Goal: Information Seeking & Learning: Find specific fact

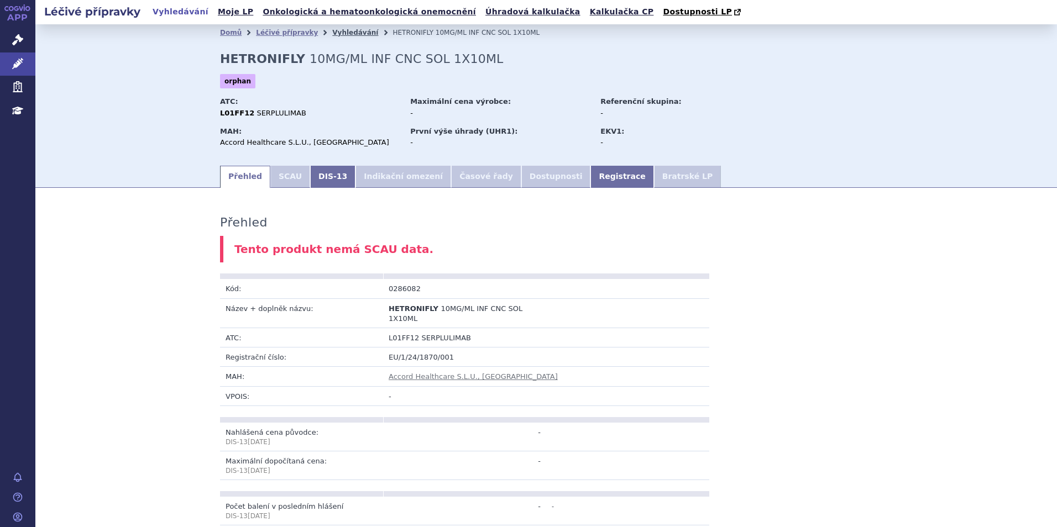
click at [332, 30] on link "Vyhledávání" at bounding box center [355, 33] width 46 height 8
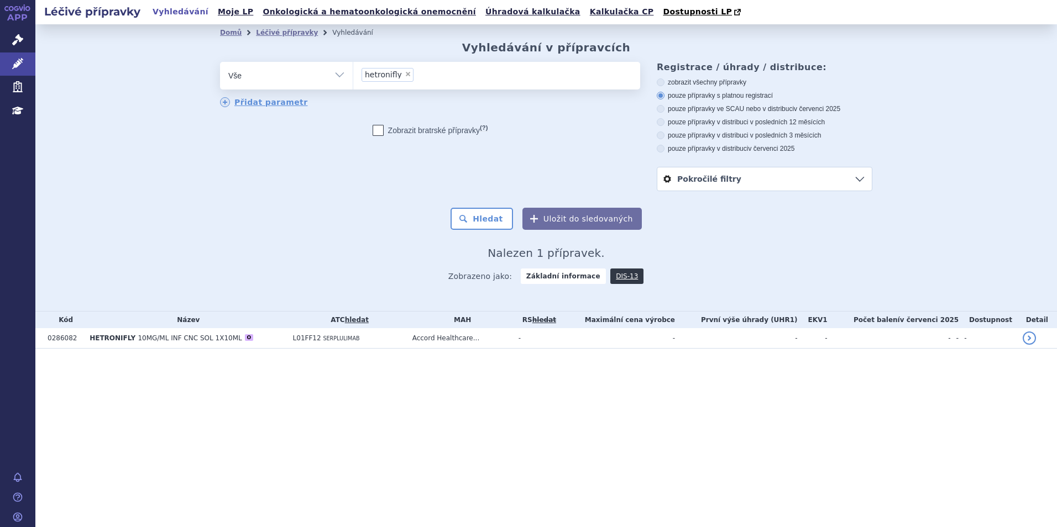
click at [403, 80] on li "× hetronifly" at bounding box center [387, 75] width 52 height 14
click at [353, 80] on select "hetronifly" at bounding box center [353, 75] width 1 height 28
click at [406, 75] on span "×" at bounding box center [407, 74] width 7 height 7
click at [353, 75] on select "hetronifly" at bounding box center [353, 75] width 1 height 28
type input "s"
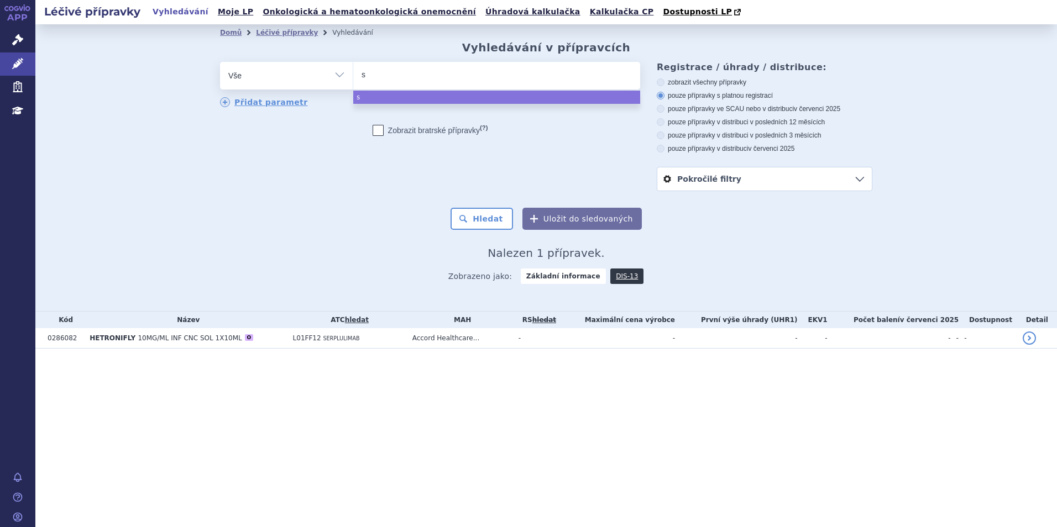
select select
type input "sk"
type input "sky"
type input "skycl"
type input "skyclar"
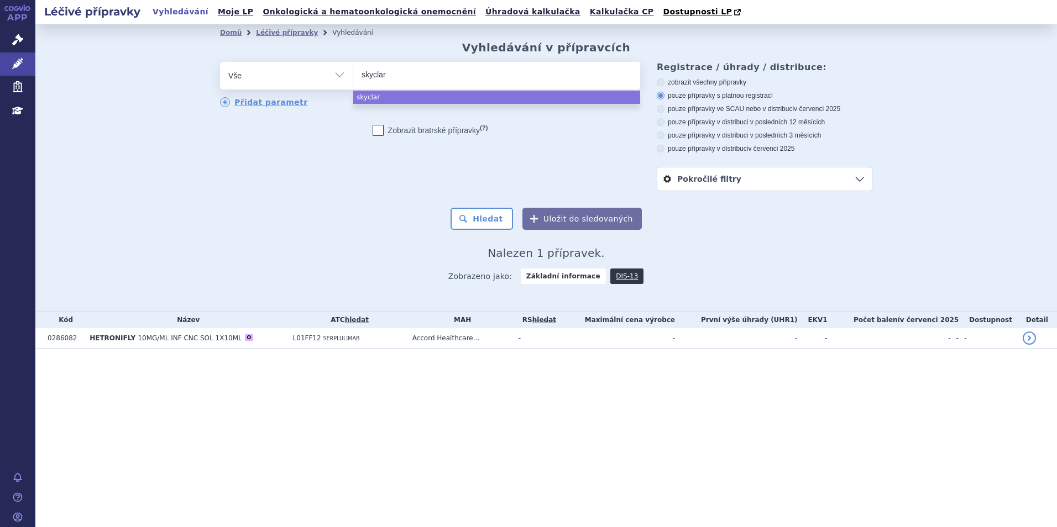
type input "skyclary"
type input "skyclarys"
select select "skyclarys"
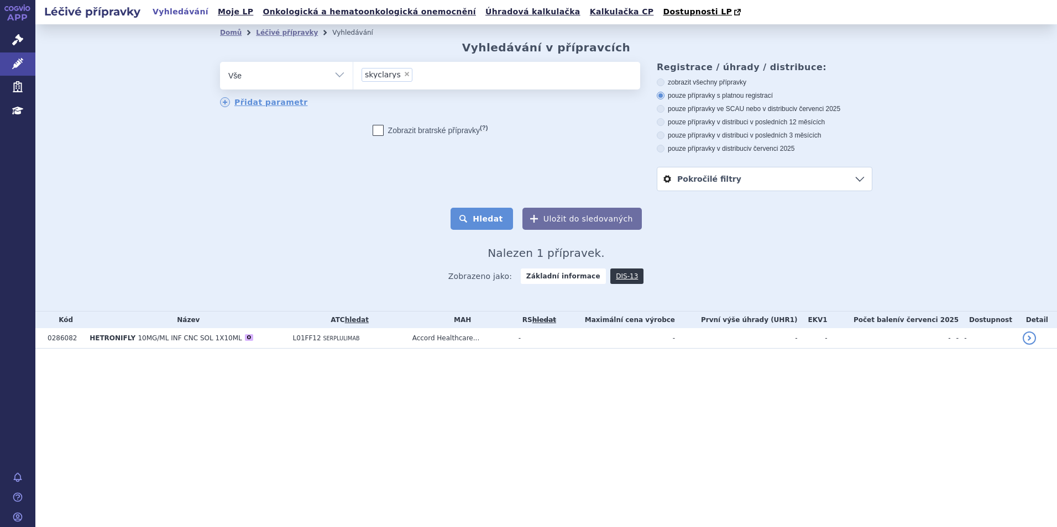
click at [500, 216] on button "Hledat" at bounding box center [481, 219] width 62 height 22
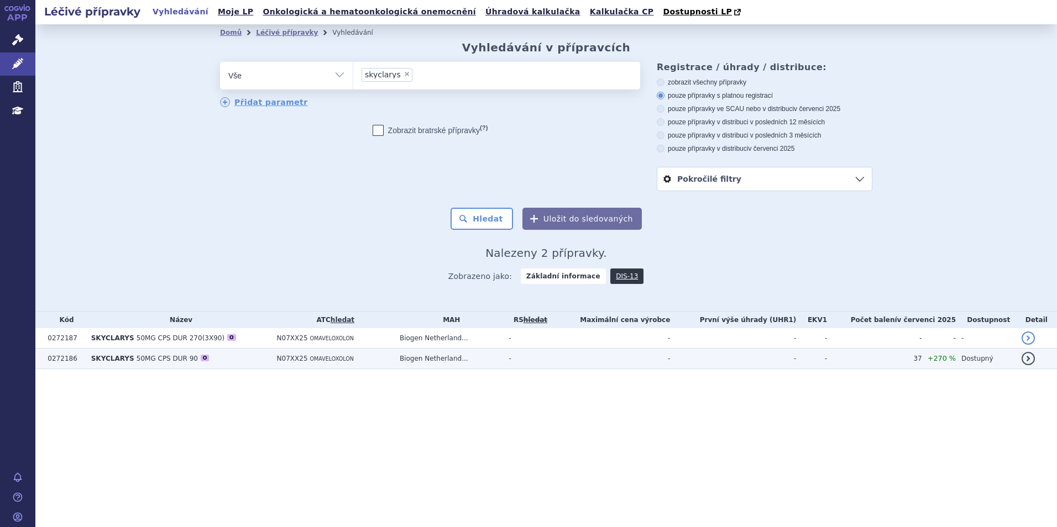
click at [230, 358] on td "SKYCLARYS 50MG CPS DUR 90 O" at bounding box center [179, 359] width 186 height 20
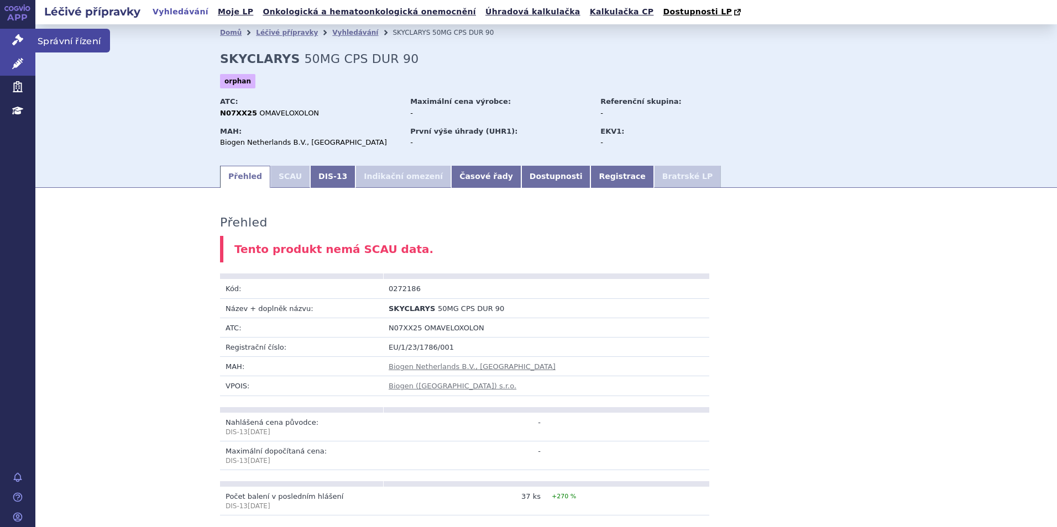
click at [22, 41] on icon at bounding box center [17, 39] width 11 height 11
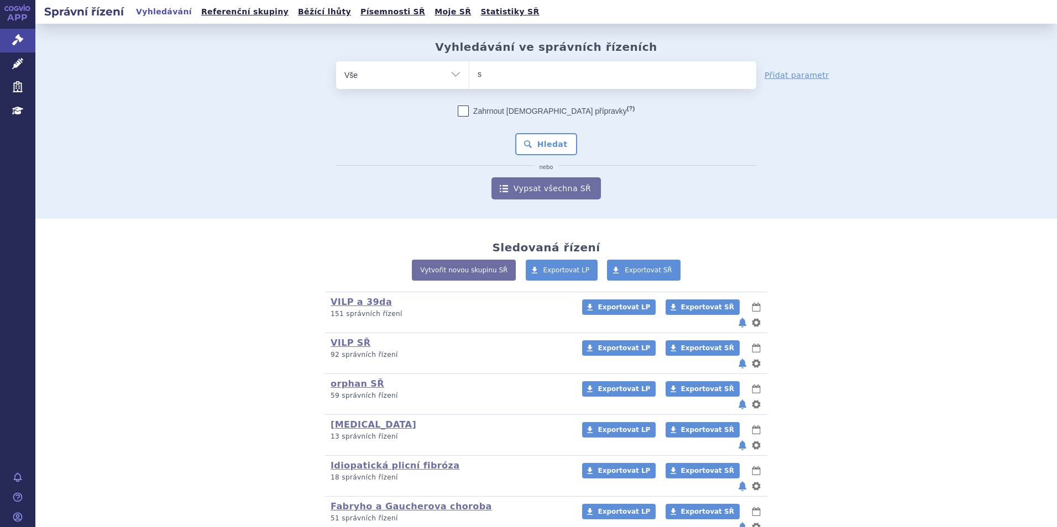
type input "sk"
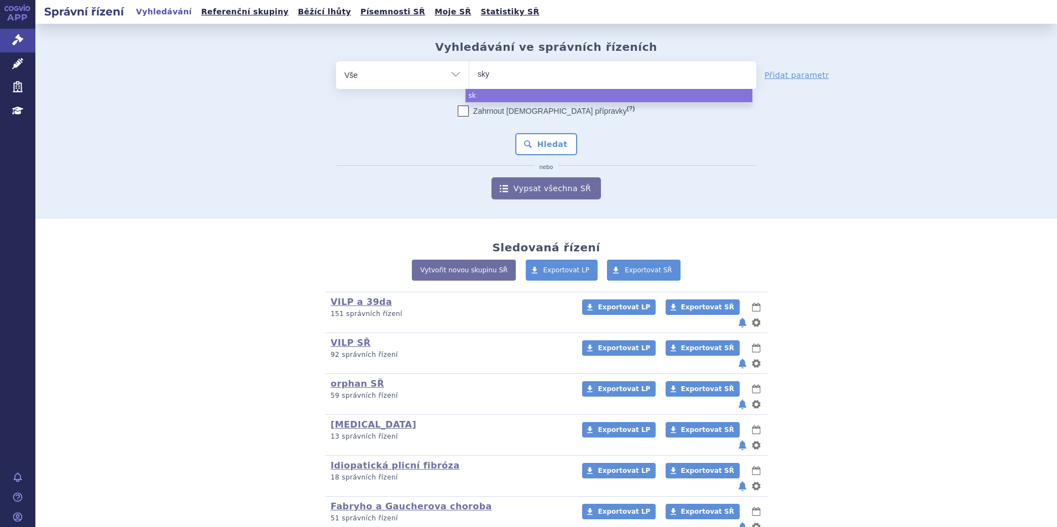
type input "skyc"
type input "skycla"
type input "skyclary"
type input "skyclarys"
select select "skyclarys"
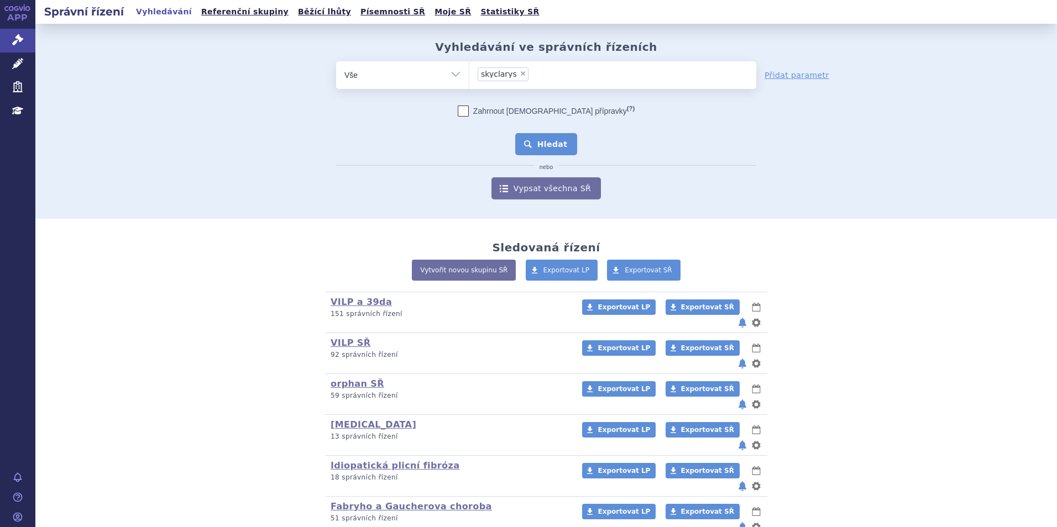
click at [554, 142] on button "Hledat" at bounding box center [546, 144] width 62 height 22
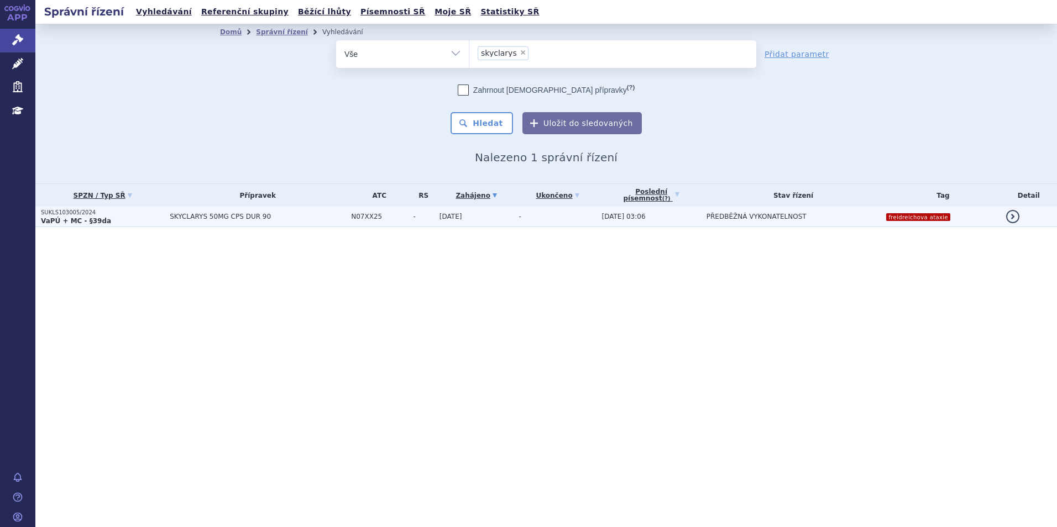
click at [284, 220] on span "SKYCLARYS 50MG CPS DUR 90" at bounding box center [258, 217] width 176 height 8
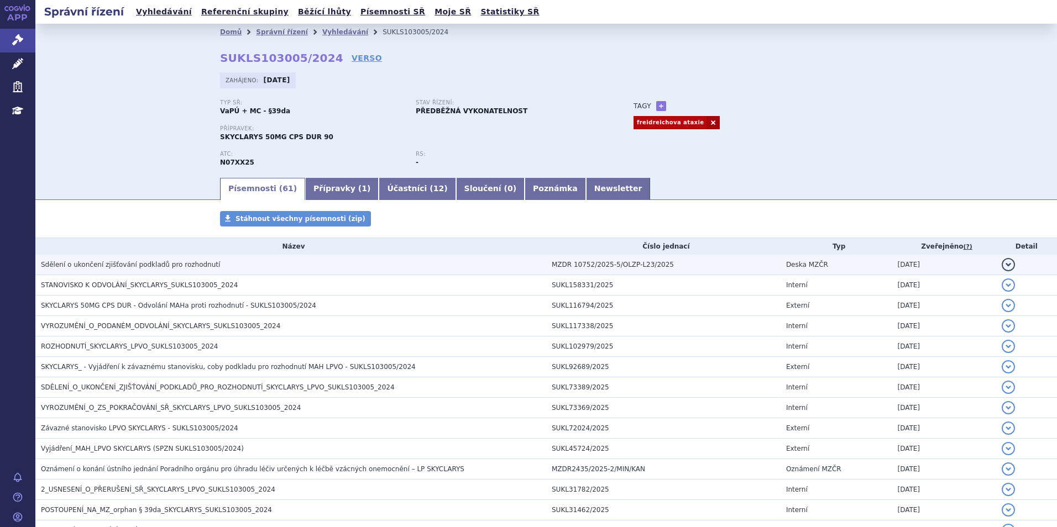
click at [660, 263] on 10752--2025-5--OLZP-L23--2025 "MZDR 10752/2025-5/OLZP-L23/2025" at bounding box center [663, 265] width 234 height 20
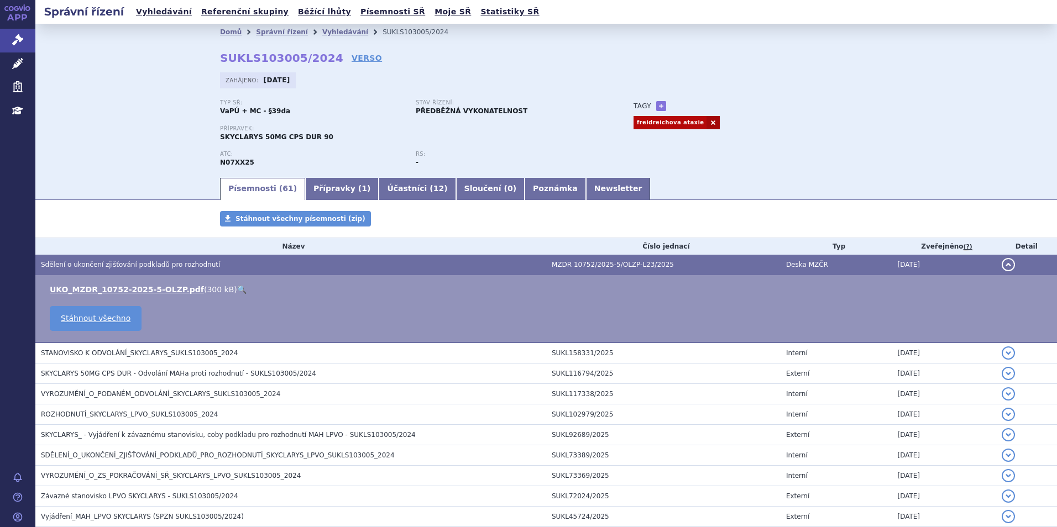
click at [237, 291] on link "🔍" at bounding box center [241, 289] width 9 height 9
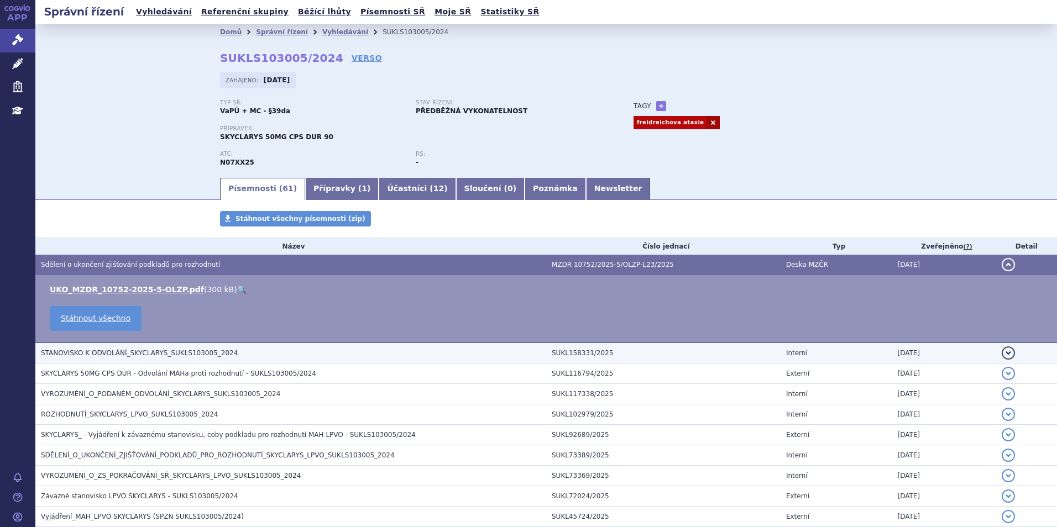
click at [236, 359] on td "STANOVISKO K ODVOLÁNÍ_SKYCLARYS_SUKLS103005_2024" at bounding box center [290, 353] width 511 height 21
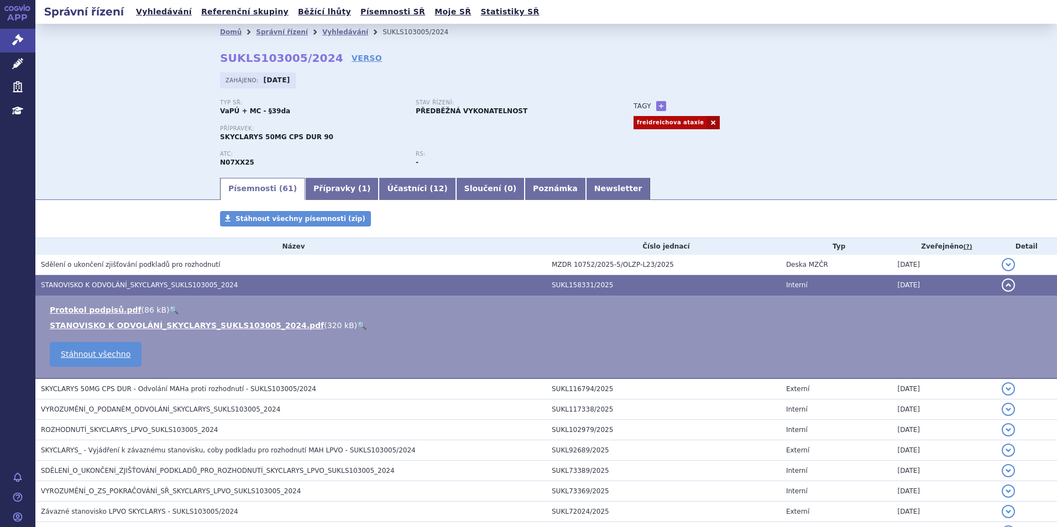
click at [357, 325] on link "🔍" at bounding box center [361, 325] width 9 height 9
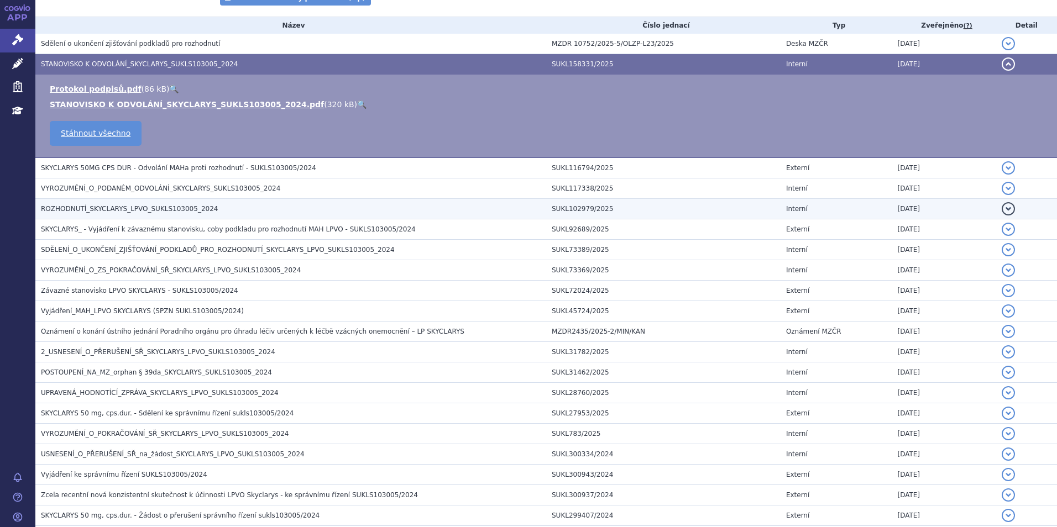
click at [123, 203] on td "ROZHODNUTÍ_SKYCLARYS_LPVO_SUKLS103005_2024" at bounding box center [290, 209] width 511 height 20
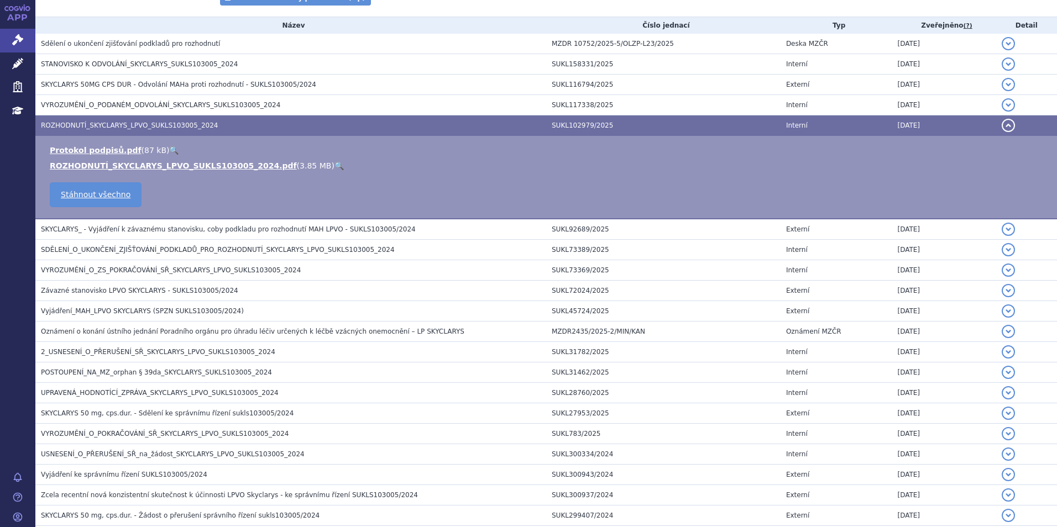
click at [334, 164] on link "🔍" at bounding box center [338, 165] width 9 height 9
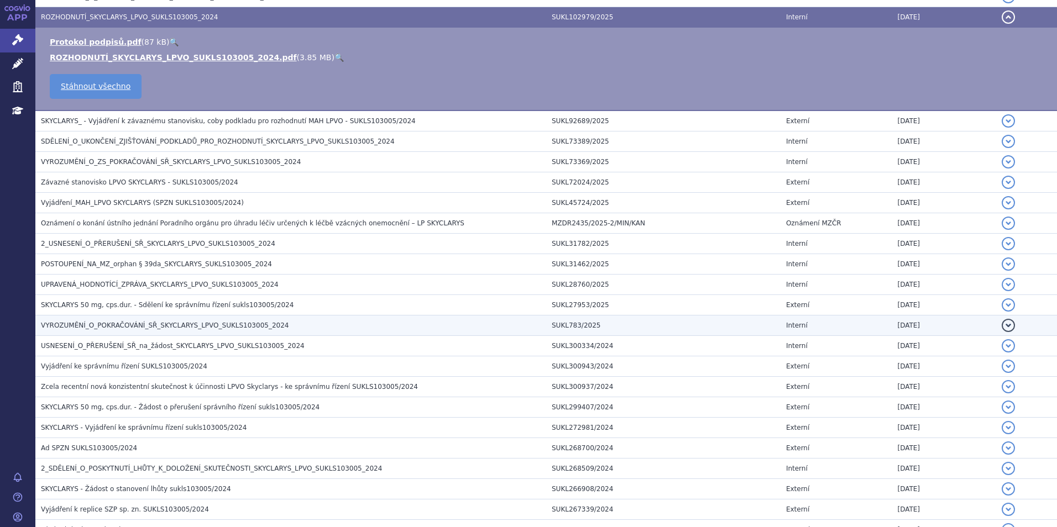
scroll to position [332, 0]
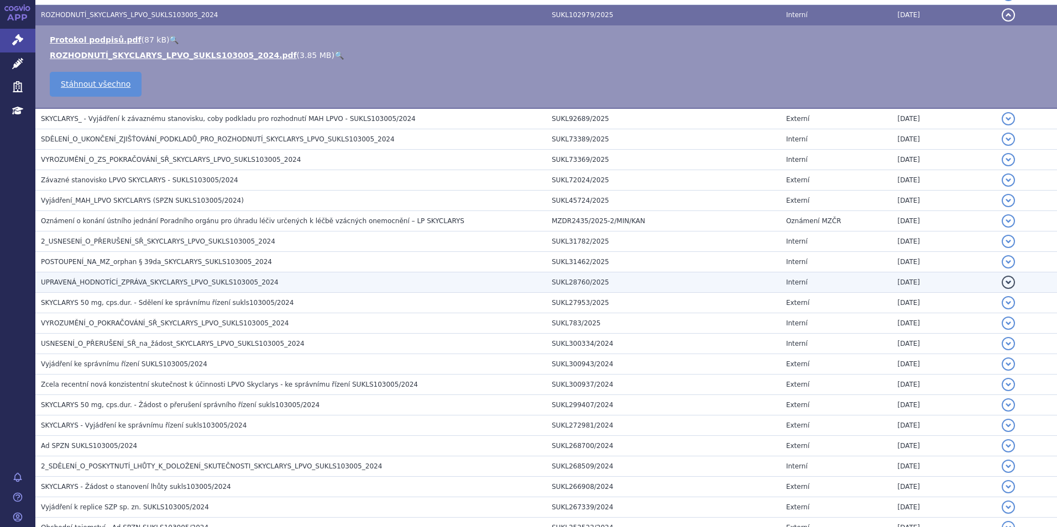
click at [103, 279] on span "UPRAVENÁ_HODNOTÍCÍ_ZPRÁVA_SKYCLARYS_LPVO_SUKLS103005_2024" at bounding box center [160, 283] width 238 height 8
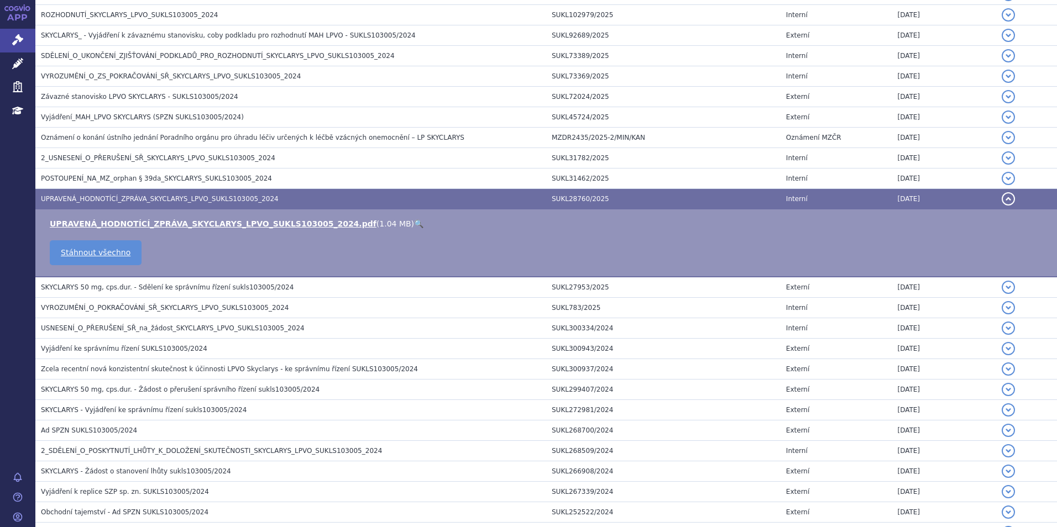
click at [414, 220] on link "🔍" at bounding box center [418, 223] width 9 height 9
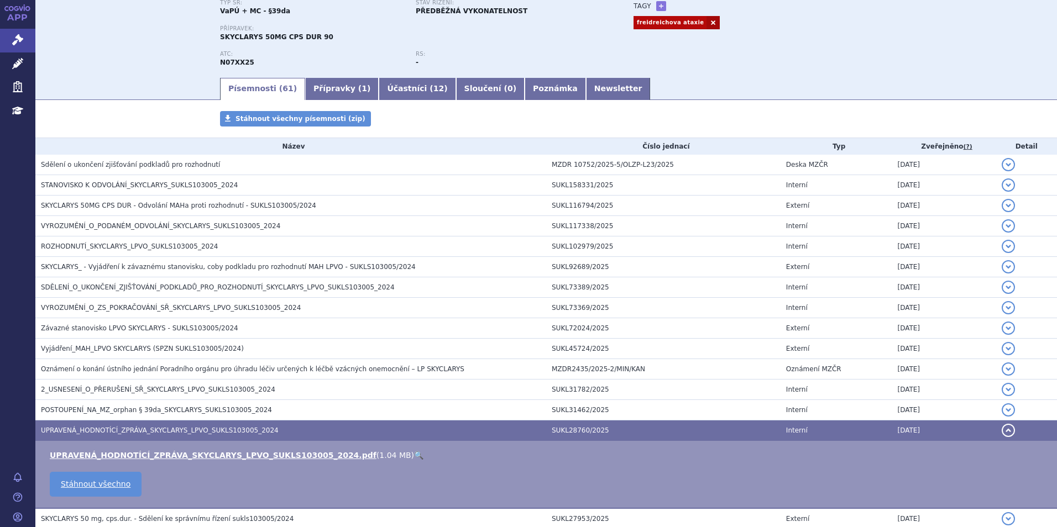
scroll to position [0, 0]
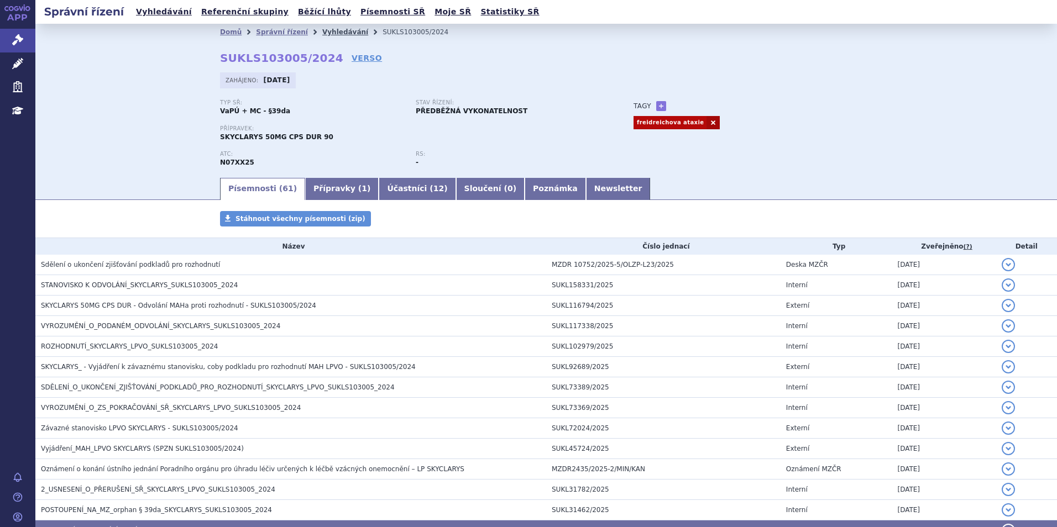
click at [322, 35] on link "Vyhledávání" at bounding box center [345, 32] width 46 height 8
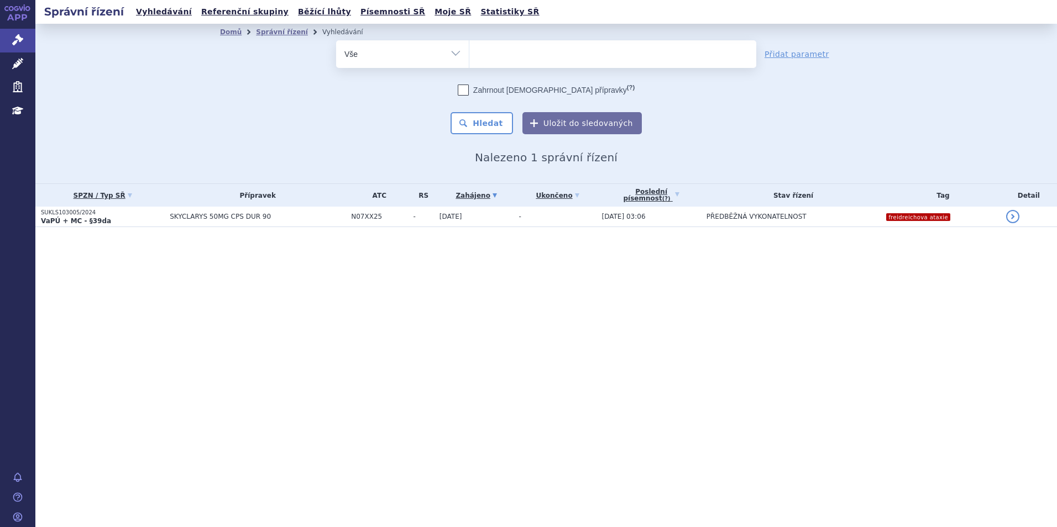
click at [537, 62] on ul at bounding box center [612, 51] width 287 height 23
click at [469, 62] on select "skyclarys" at bounding box center [469, 54] width 1 height 28
click at [526, 53] on ul at bounding box center [612, 51] width 287 height 23
click at [469, 53] on select "skyclarys" at bounding box center [469, 54] width 1 height 28
select select "skyclarys"
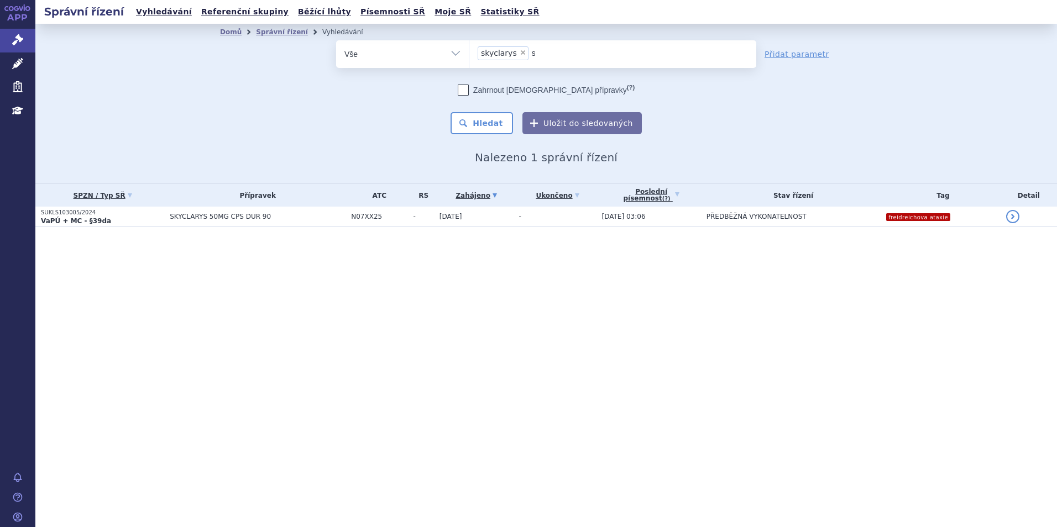
type input "sa"
type input "sar"
type input "sarcli"
type input "sarclisa"
click at [492, 133] on button "Hledat" at bounding box center [481, 123] width 62 height 22
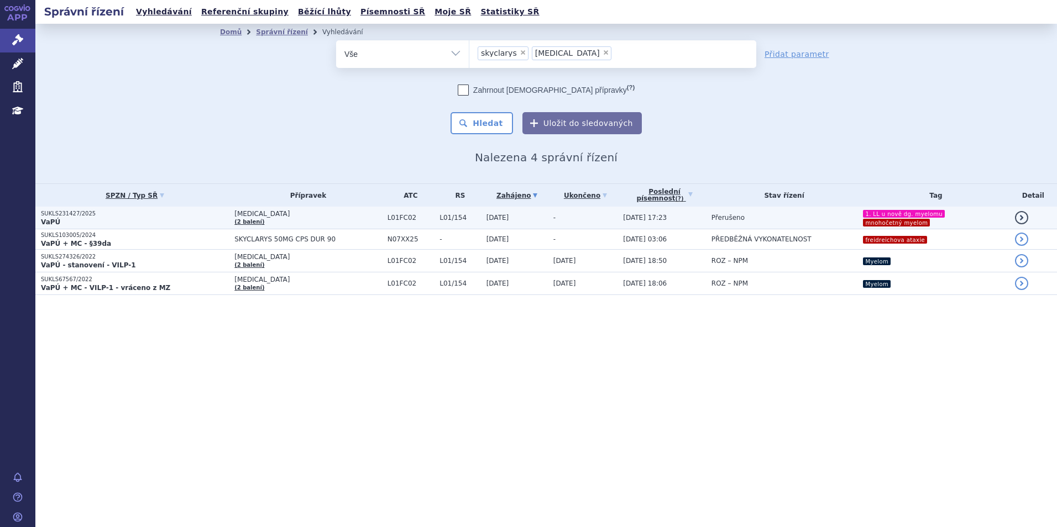
click at [159, 214] on p "SUKLS231427/2025" at bounding box center [135, 214] width 188 height 8
click at [157, 207] on td "SUKLS231427/2025 VaPÚ" at bounding box center [131, 218] width 193 height 23
